Goal: Task Accomplishment & Management: Manage account settings

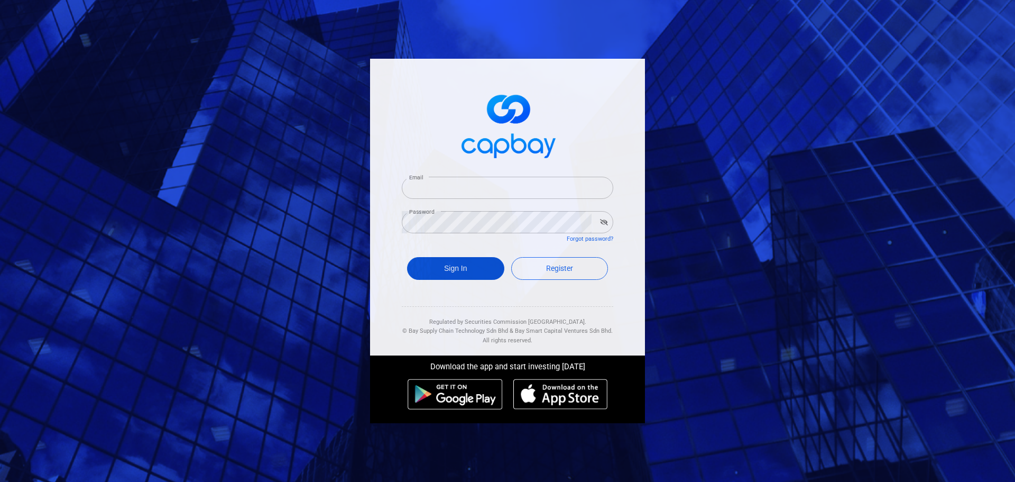
type input "[EMAIL_ADDRESS][DOMAIN_NAME]"
click at [437, 265] on button "Sign In" at bounding box center [455, 268] width 97 height 23
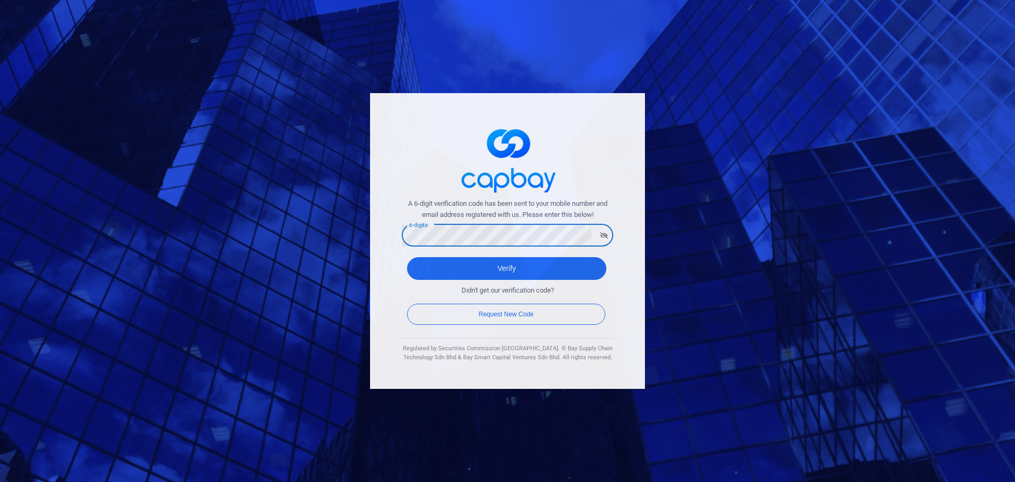
click at [407, 257] on button "Verify" at bounding box center [506, 268] width 199 height 23
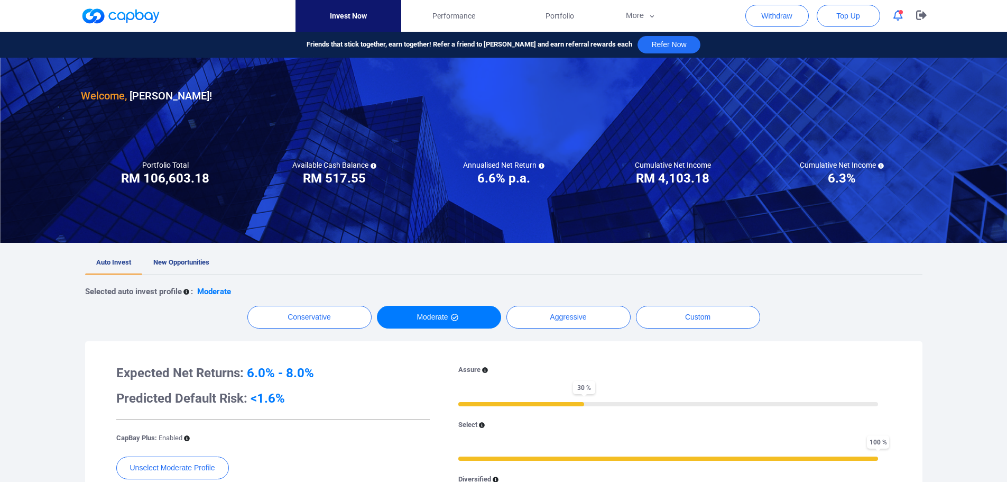
click at [899, 17] on icon "button" at bounding box center [898, 15] width 10 height 11
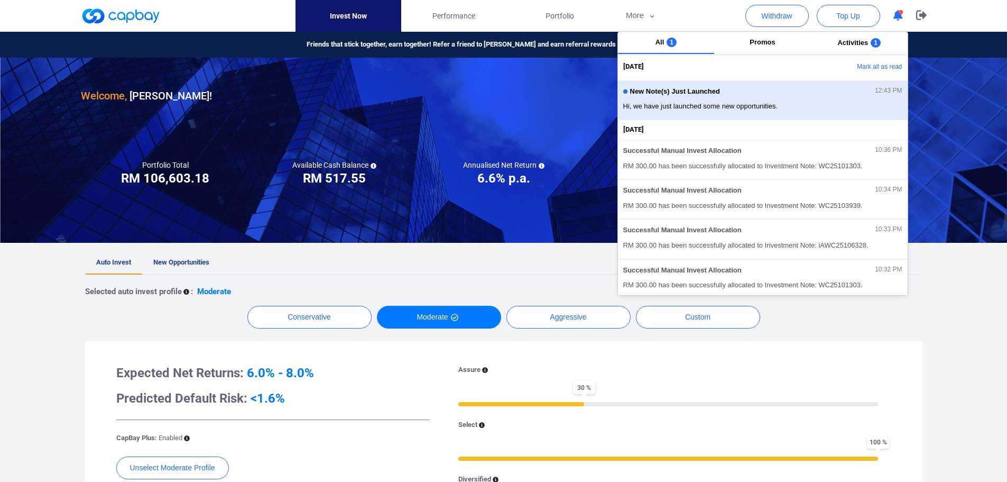
click at [791, 101] on span "Hi, we have just launched some new opportunities." at bounding box center [762, 106] width 279 height 11
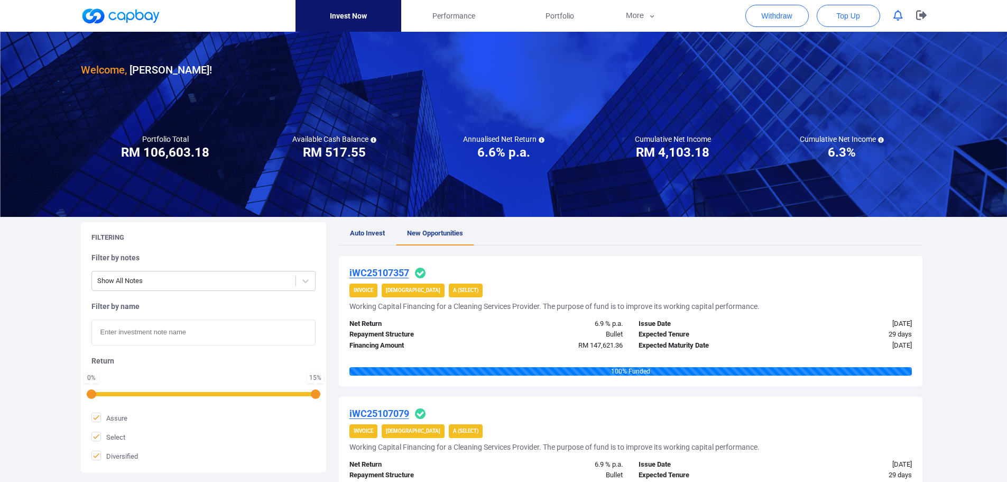
click at [534, 233] on ul "Auto Invest New Opportunities" at bounding box center [631, 233] width 584 height 23
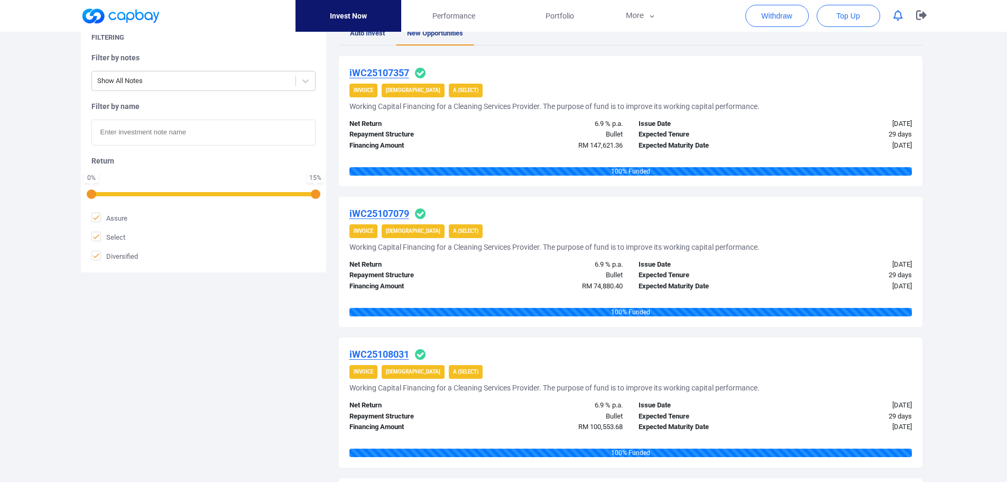
scroll to position [211, 0]
